Goal: Find specific page/section: Find specific page/section

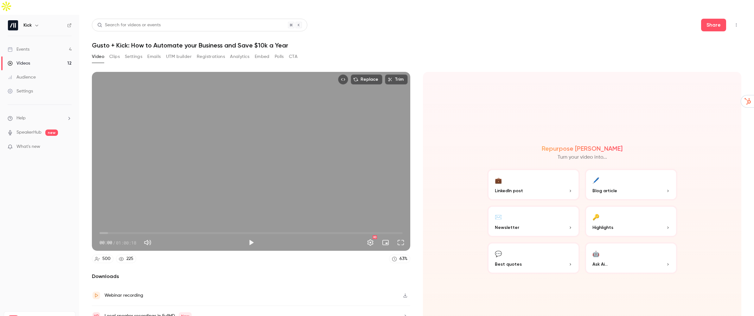
scroll to position [13, 0]
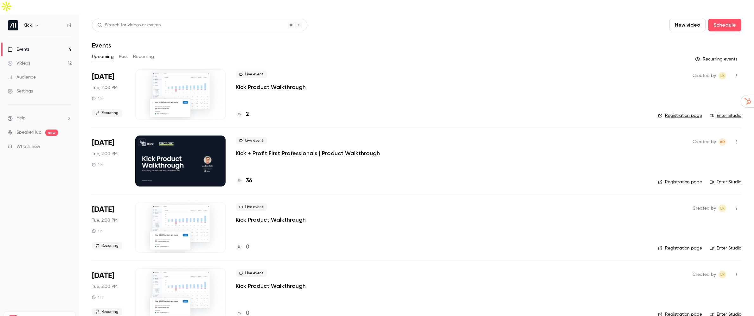
click at [121, 52] on button "Past" at bounding box center [123, 57] width 9 height 10
